Goal: Book appointment/travel/reservation

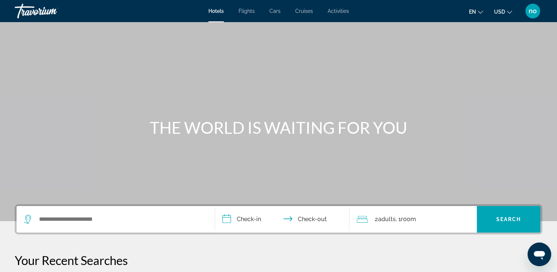
click at [253, 7] on div "Hotels Flights Cars Cruises Activities Hotels Flights Cars Cruises Activities e…" at bounding box center [278, 10] width 557 height 19
click at [252, 8] on span "Flights" at bounding box center [247, 11] width 16 height 6
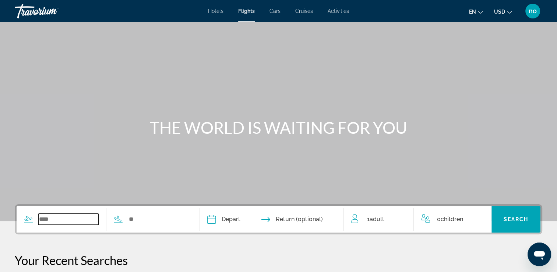
click at [56, 222] on input "Search widget" at bounding box center [68, 219] width 60 height 11
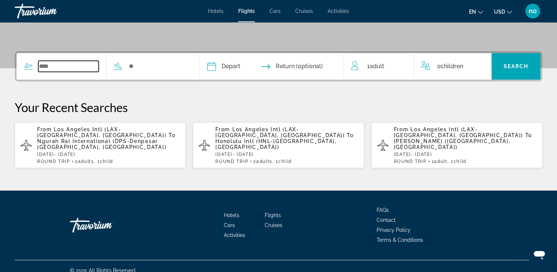
scroll to position [155, 0]
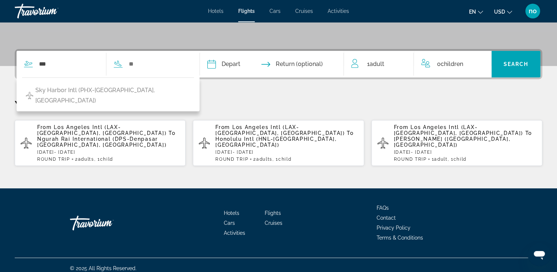
click at [131, 99] on div "Sky Harbor Intl (PHX-Phoenix, US)" at bounding box center [108, 94] width 183 height 34
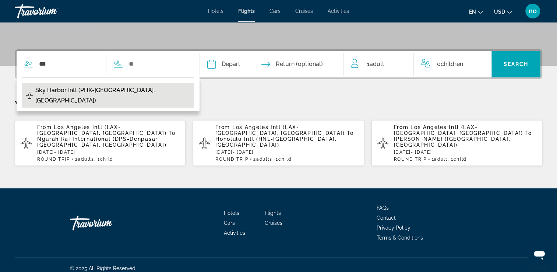
click at [131, 95] on button "Sky Harbor Intl (PHX-Phoenix, US)" at bounding box center [108, 95] width 172 height 24
type input "**********"
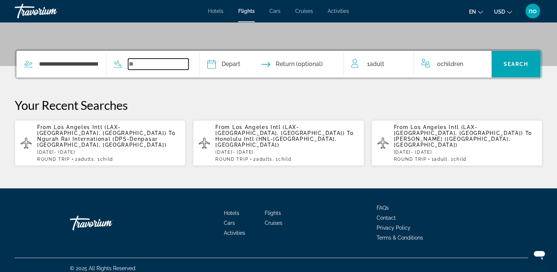
click at [143, 66] on input "Search widget" at bounding box center [158, 64] width 60 height 11
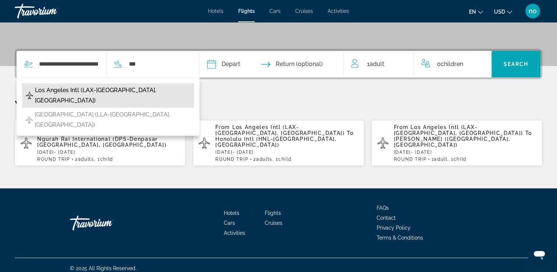
click at [120, 90] on span "Los Angeles Intl (LAX-Los Angeles, US)" at bounding box center [112, 95] width 155 height 21
type input "**********"
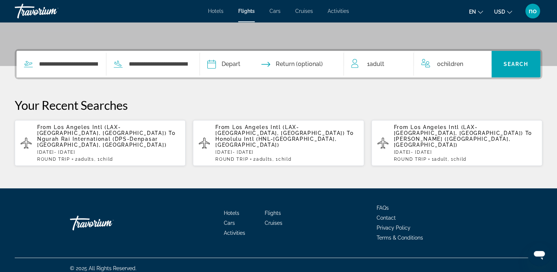
click at [227, 66] on input "Depart date" at bounding box center [241, 65] width 71 height 29
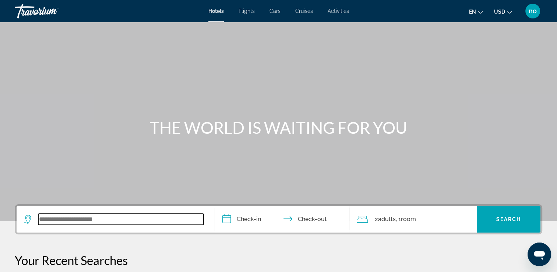
click at [190, 221] on input "Search widget" at bounding box center [120, 219] width 165 height 11
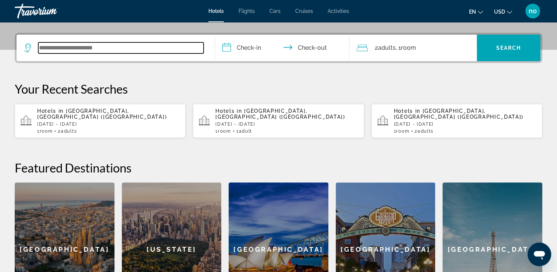
scroll to position [180, 0]
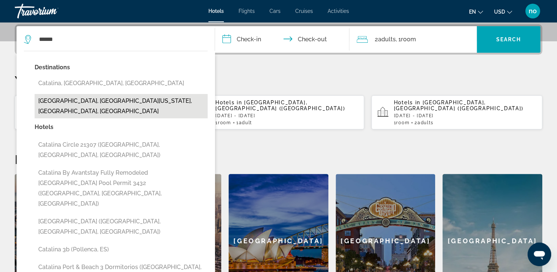
click at [166, 105] on button "[GEOGRAPHIC_DATA], [GEOGRAPHIC_DATA][US_STATE], [GEOGRAPHIC_DATA], [GEOGRAPHIC_…" at bounding box center [121, 106] width 173 height 24
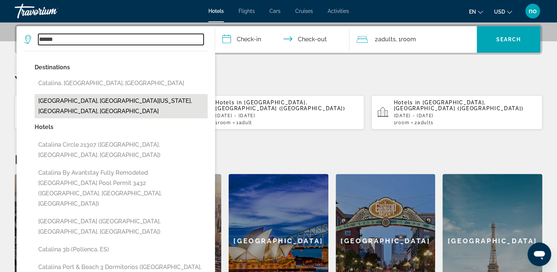
type input "**********"
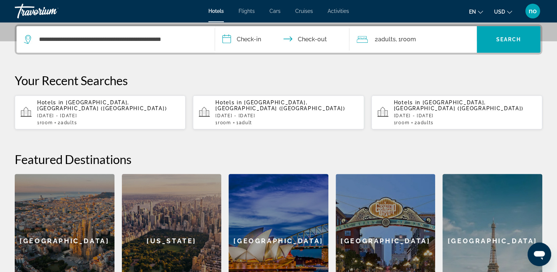
click at [228, 39] on input "**********" at bounding box center [284, 40] width 138 height 29
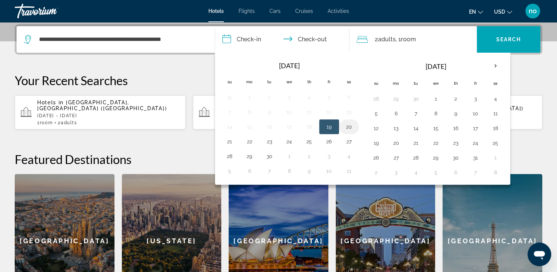
click at [349, 125] on button "20" at bounding box center [349, 127] width 12 height 10
click at [229, 139] on button "21" at bounding box center [230, 141] width 12 height 10
type input "**********"
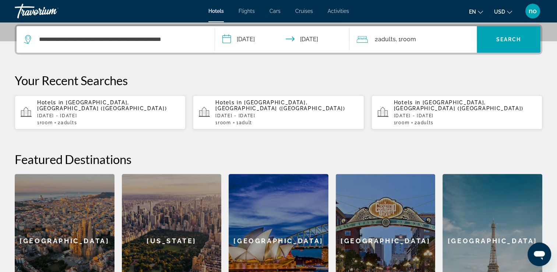
click at [366, 42] on icon "Travelers: 2 adults, 0 children" at bounding box center [362, 39] width 11 height 9
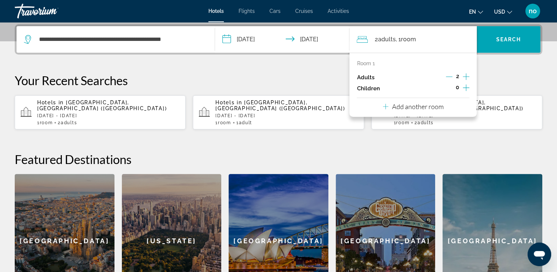
click at [448, 74] on icon "Decrement adults" at bounding box center [449, 76] width 7 height 7
click at [514, 38] on span "Search" at bounding box center [508, 39] width 25 height 6
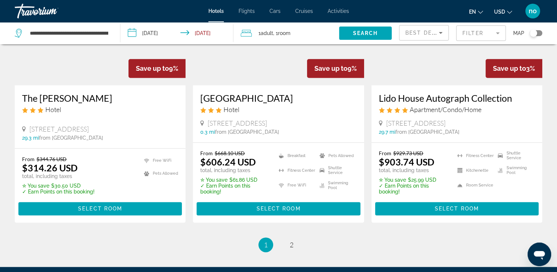
scroll to position [994, 0]
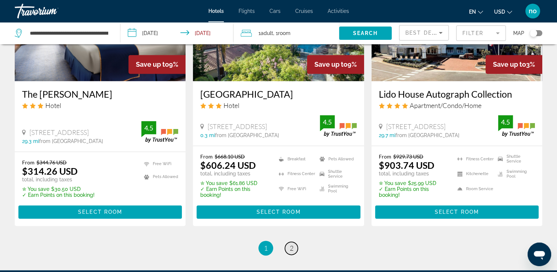
click at [293, 244] on span "2" at bounding box center [292, 248] width 4 height 8
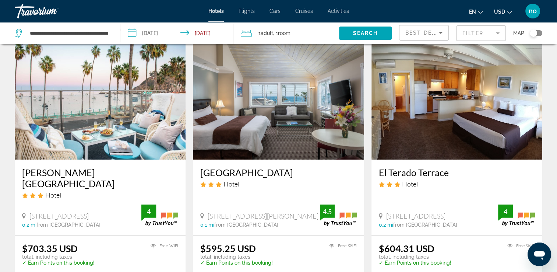
scroll to position [110, 0]
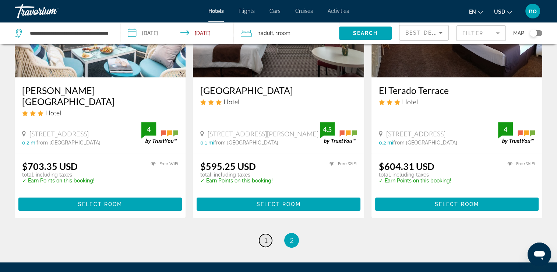
click at [265, 236] on span "1" at bounding box center [266, 240] width 4 height 8
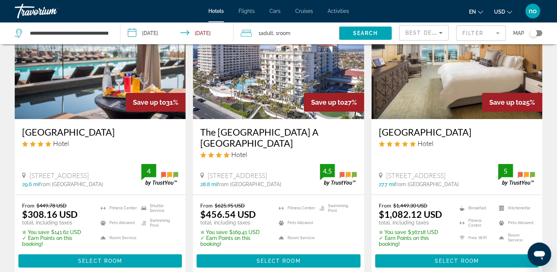
scroll to position [74, 0]
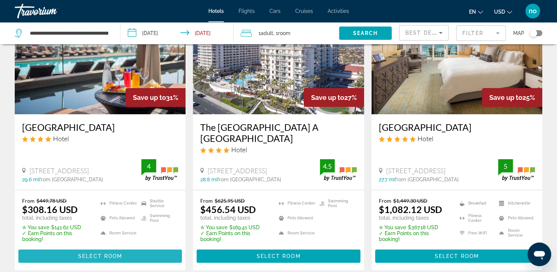
click at [98, 259] on span "Select Room" at bounding box center [100, 256] width 44 height 6
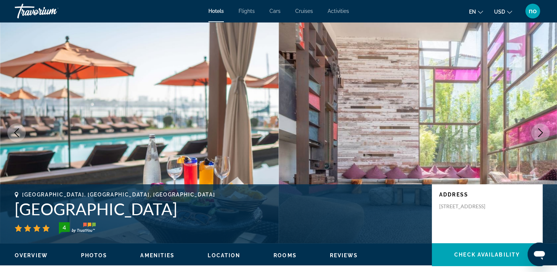
click at [547, 137] on button "Next image" at bounding box center [540, 132] width 18 height 18
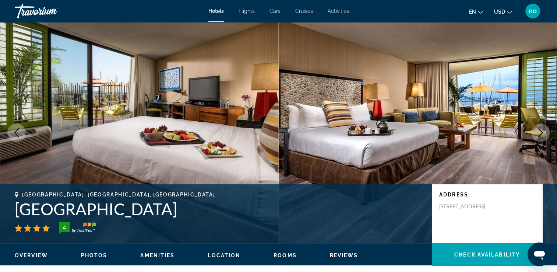
click at [547, 137] on button "Next image" at bounding box center [540, 132] width 18 height 18
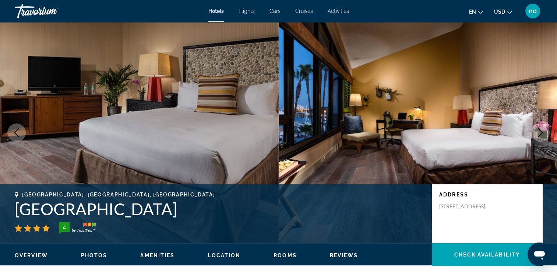
click at [547, 137] on button "Next image" at bounding box center [540, 132] width 18 height 18
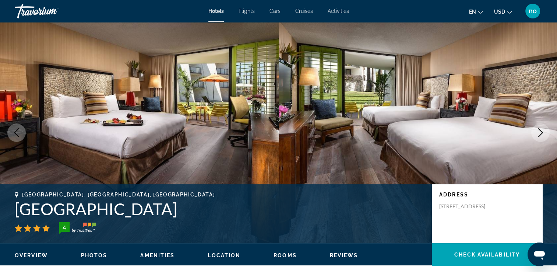
click at [547, 137] on button "Next image" at bounding box center [540, 132] width 18 height 18
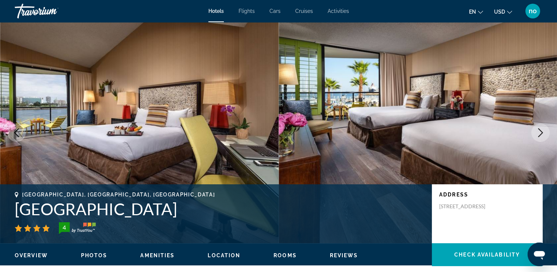
click at [547, 137] on button "Next image" at bounding box center [540, 132] width 18 height 18
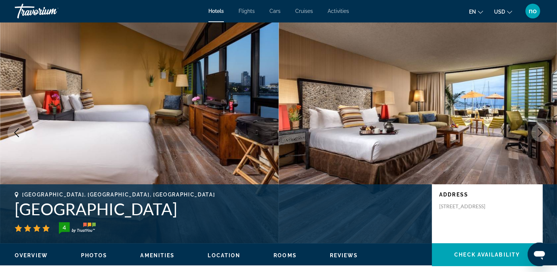
click at [547, 137] on button "Next image" at bounding box center [540, 132] width 18 height 18
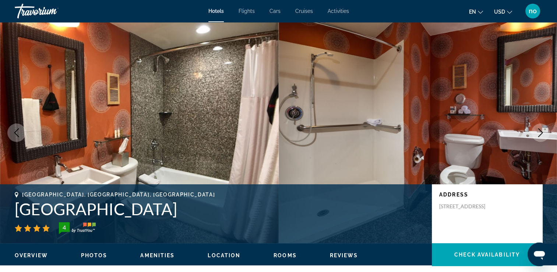
click at [547, 137] on button "Next image" at bounding box center [540, 132] width 18 height 18
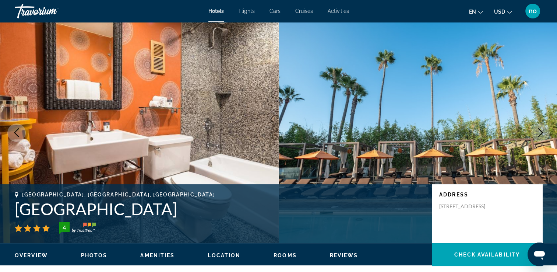
click at [547, 137] on button "Next image" at bounding box center [540, 132] width 18 height 18
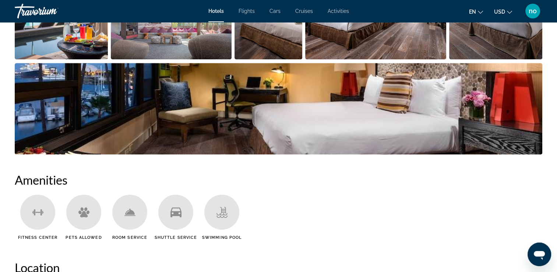
scroll to position [368, 0]
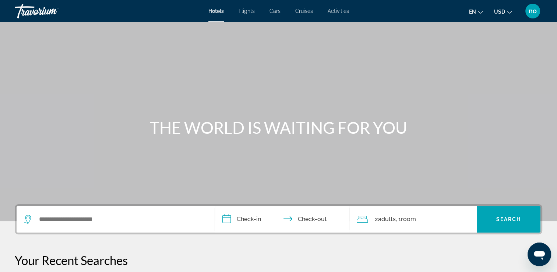
click at [344, 9] on span "Activities" at bounding box center [338, 11] width 21 height 6
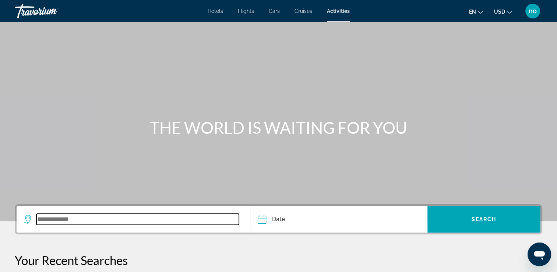
click at [210, 222] on input "Search widget" at bounding box center [137, 219] width 203 height 11
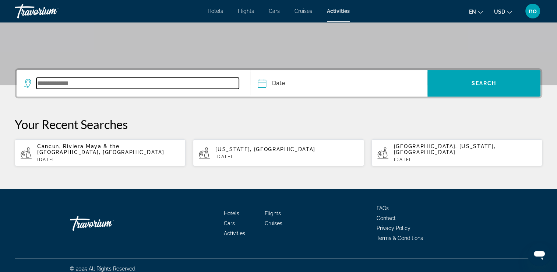
scroll to position [136, 0]
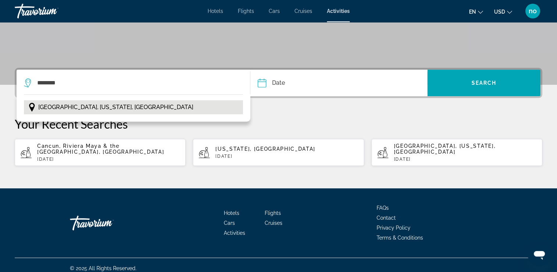
click at [110, 107] on span "Catalina Island, California, USA" at bounding box center [115, 107] width 155 height 10
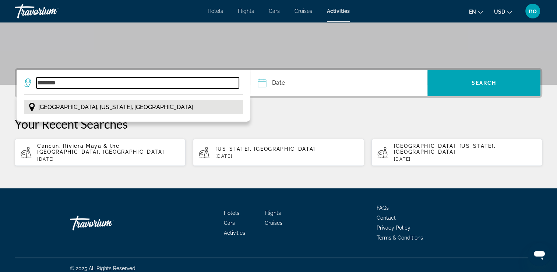
type input "**********"
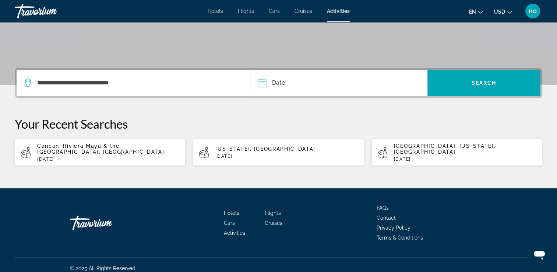
click at [265, 82] on input "Date" at bounding box center [300, 84] width 88 height 29
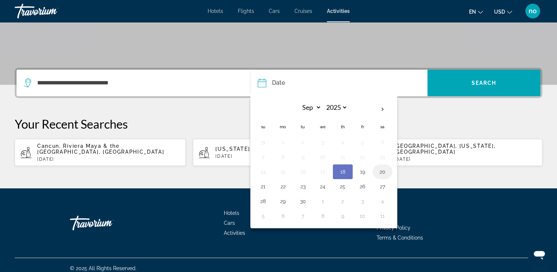
click at [378, 171] on button "20" at bounding box center [383, 171] width 12 height 10
type input "**********"
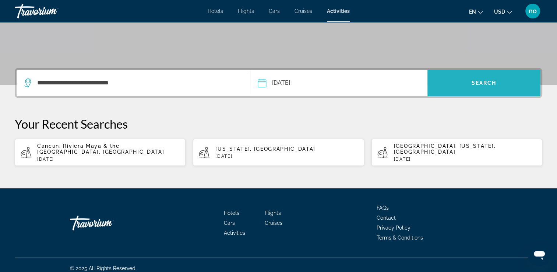
click at [450, 85] on span "Search widget" at bounding box center [484, 83] width 113 height 18
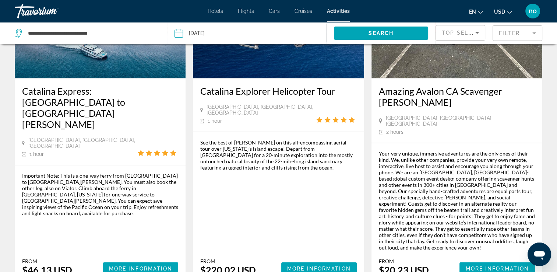
scroll to position [1105, 0]
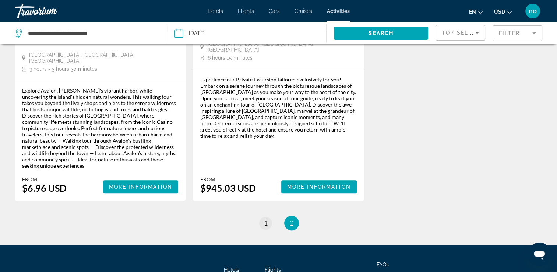
scroll to position [847, 0]
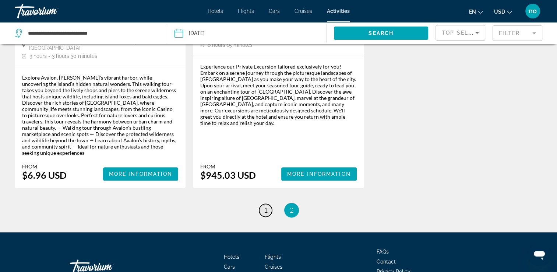
click at [265, 204] on link "page 1" at bounding box center [265, 210] width 13 height 13
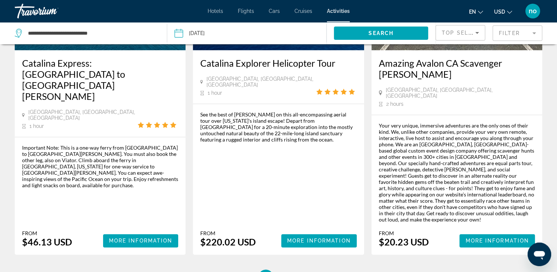
scroll to position [1142, 0]
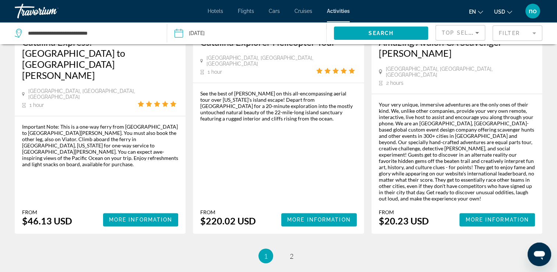
click at [309, 14] on span "Cruises" at bounding box center [304, 11] width 18 height 6
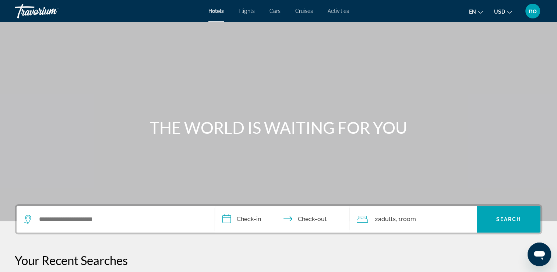
click at [331, 10] on span "Activities" at bounding box center [338, 11] width 21 height 6
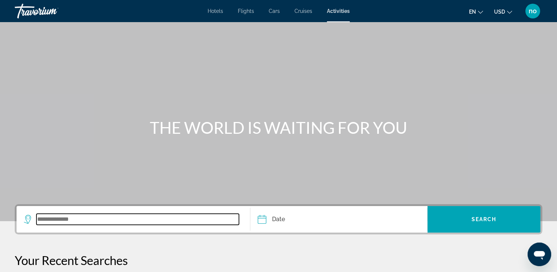
click at [116, 222] on input "Search widget" at bounding box center [137, 219] width 203 height 11
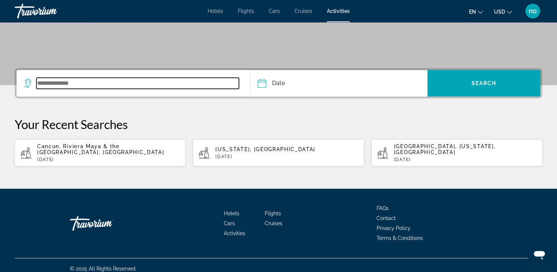
scroll to position [136, 0]
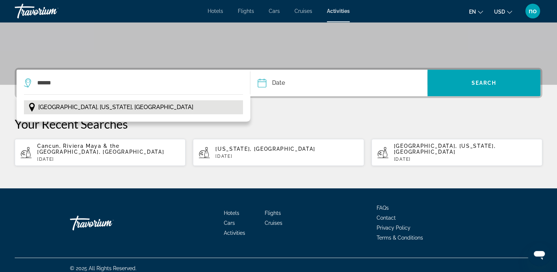
click at [137, 105] on button "Catalina Island, California, USA" at bounding box center [133, 107] width 219 height 14
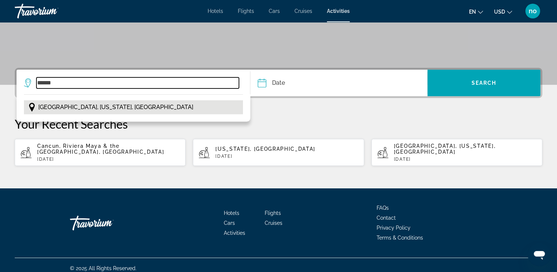
type input "**********"
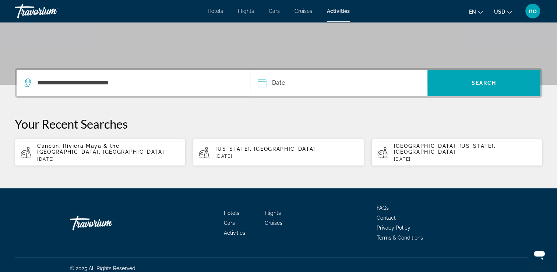
click at [258, 80] on input "Date" at bounding box center [300, 84] width 88 height 29
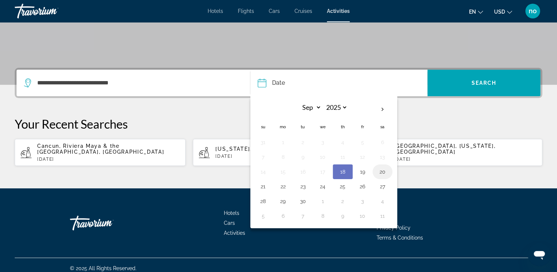
click at [379, 170] on button "20" at bounding box center [383, 171] width 12 height 10
type input "**********"
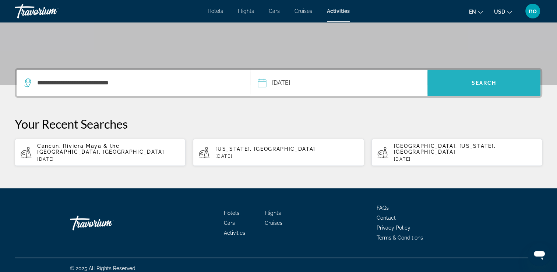
click at [461, 87] on span "Search widget" at bounding box center [484, 83] width 113 height 18
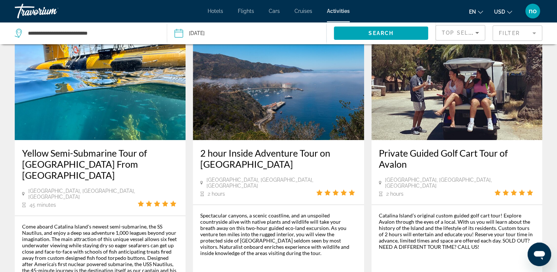
scroll to position [37, 0]
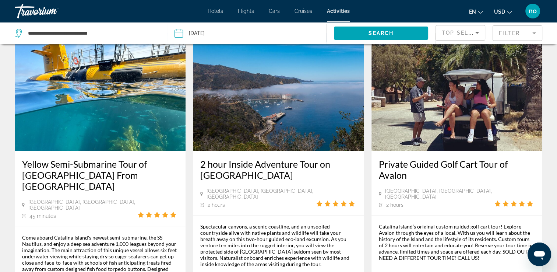
click at [150, 144] on img "Main content" at bounding box center [100, 92] width 171 height 118
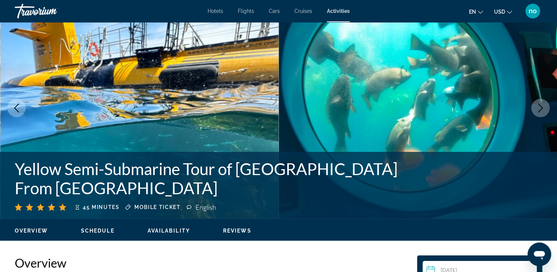
scroll to position [37, 0]
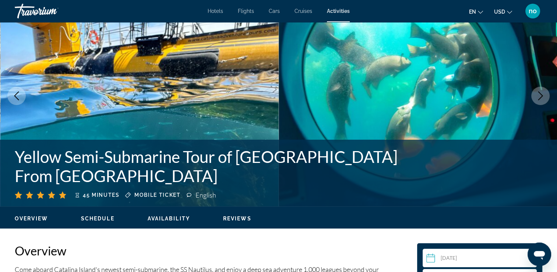
click at [546, 94] on button "Next image" at bounding box center [540, 96] width 18 height 18
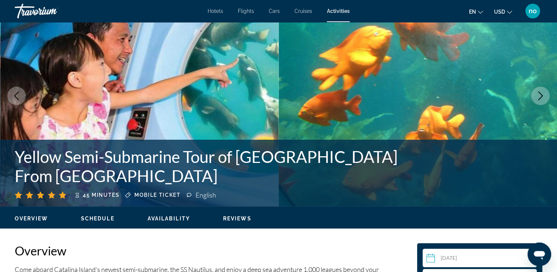
click at [546, 94] on button "Next image" at bounding box center [540, 96] width 18 height 18
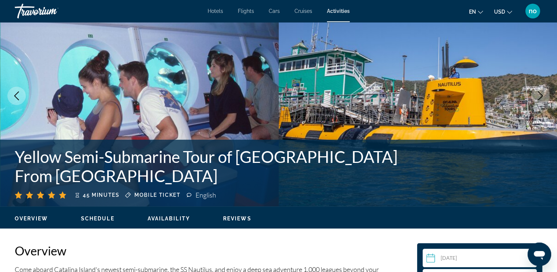
click at [542, 98] on icon "Next image" at bounding box center [540, 95] width 9 height 9
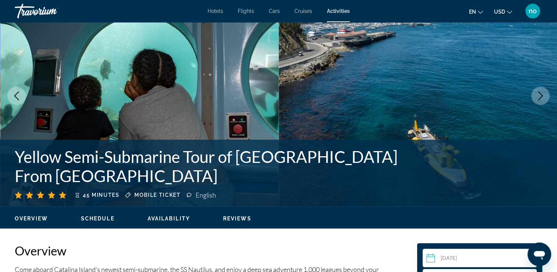
click at [542, 98] on icon "Next image" at bounding box center [540, 95] width 9 height 9
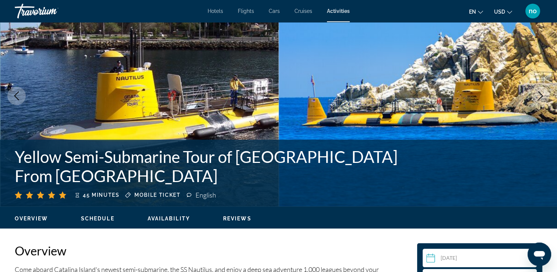
click at [542, 98] on icon "Next image" at bounding box center [540, 95] width 9 height 9
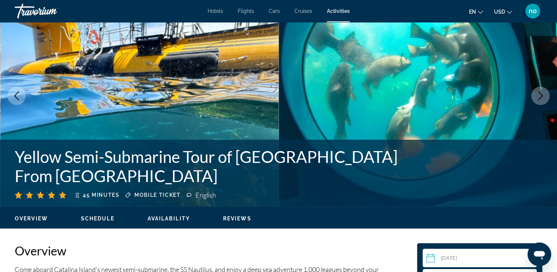
click at [542, 98] on icon "Next image" at bounding box center [540, 95] width 9 height 9
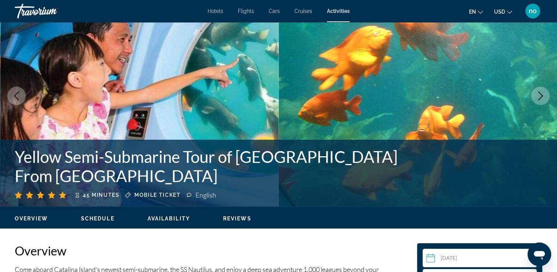
click at [542, 98] on icon "Next image" at bounding box center [540, 95] width 9 height 9
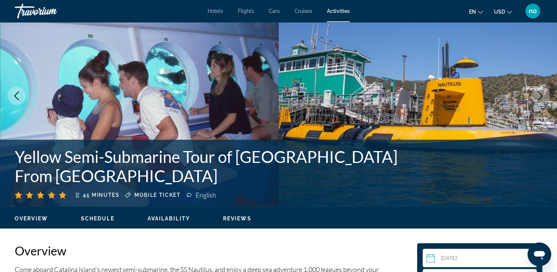
click at [542, 98] on icon "Next image" at bounding box center [540, 95] width 9 height 9
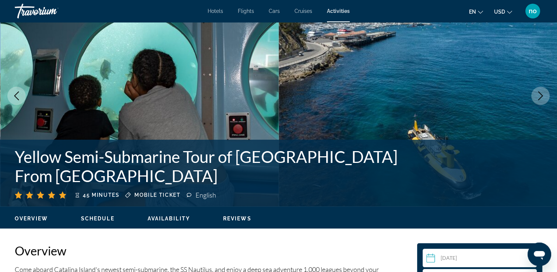
click at [539, 99] on icon "Next image" at bounding box center [540, 95] width 9 height 9
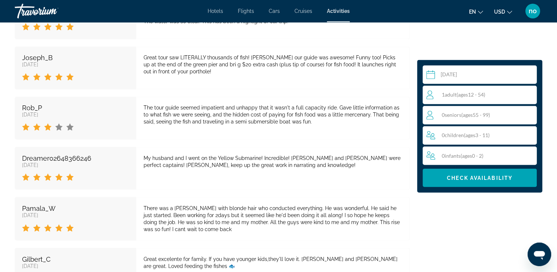
scroll to position [1252, 0]
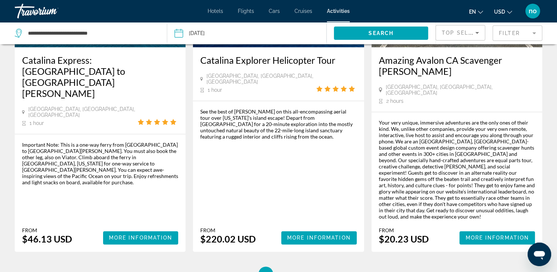
scroll to position [1142, 0]
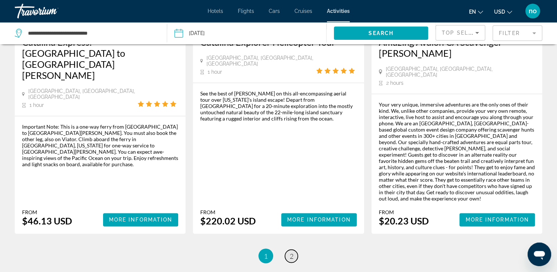
click at [290, 252] on span "2" at bounding box center [292, 256] width 4 height 8
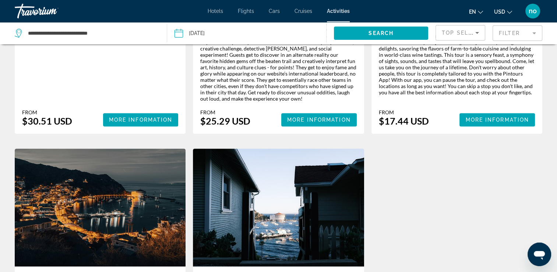
scroll to position [589, 0]
